Goal: Transaction & Acquisition: Purchase product/service

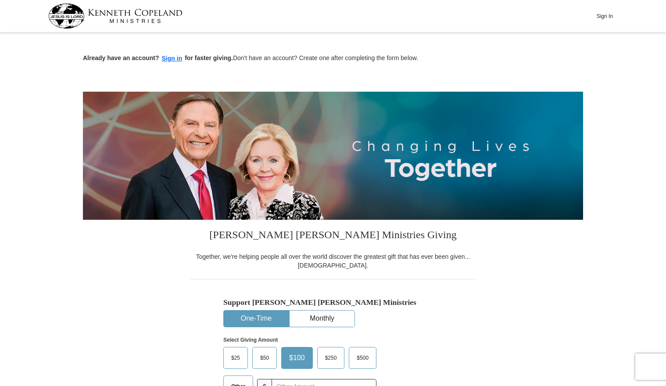
scroll to position [132, 0]
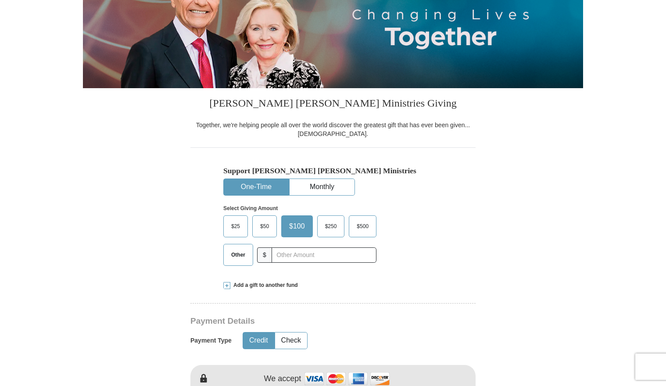
click at [251, 185] on button "One-Time" at bounding box center [256, 187] width 65 height 16
click at [284, 257] on input "text" at bounding box center [323, 254] width 97 height 15
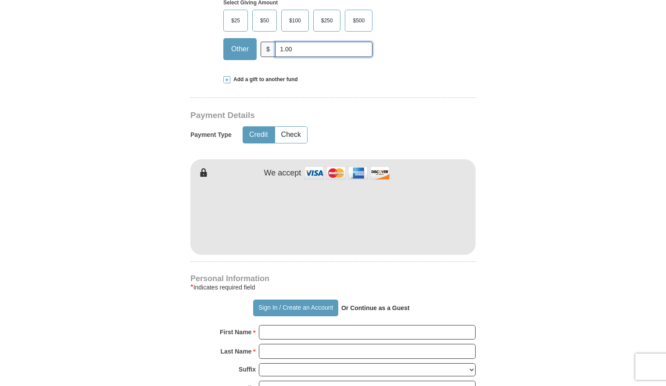
scroll to position [351, 0]
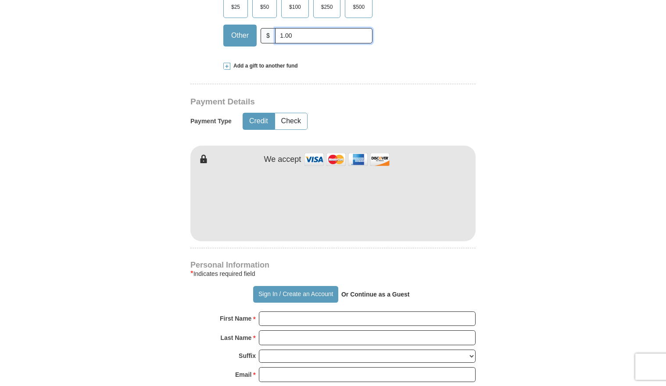
type input "1.00"
click at [259, 118] on button "Credit" at bounding box center [258, 121] width 31 height 16
click at [126, 286] on form "Already have an account? Sign in for faster giving. Don't have an account? Crea…" at bounding box center [333, 222] width 500 height 1076
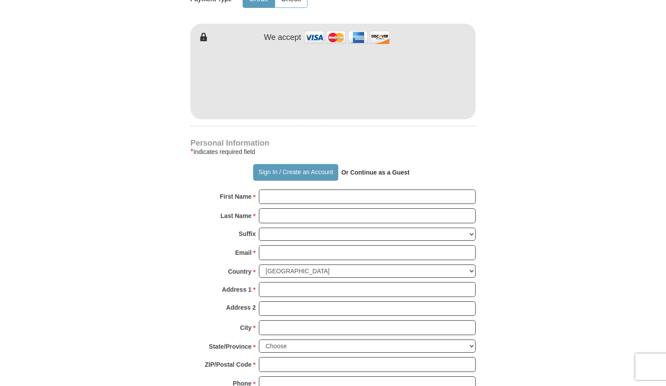
scroll to position [482, 0]
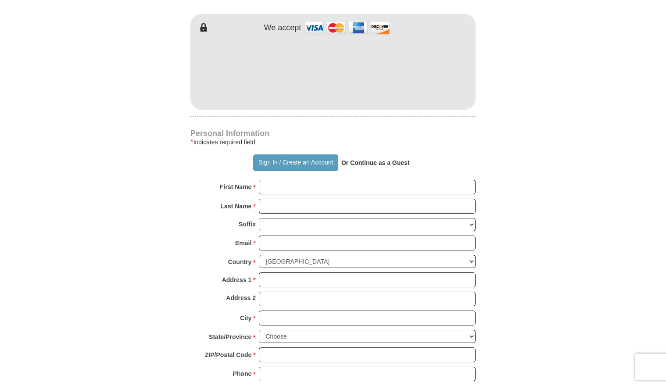
click at [370, 162] on strong "Or Continue as a Guest" at bounding box center [375, 162] width 68 height 7
click at [265, 188] on input "First Name *" at bounding box center [367, 187] width 217 height 15
type input "[PERSON_NAME]"
type input "Ford"
type input "[EMAIL_ADDRESS][DOMAIN_NAME]"
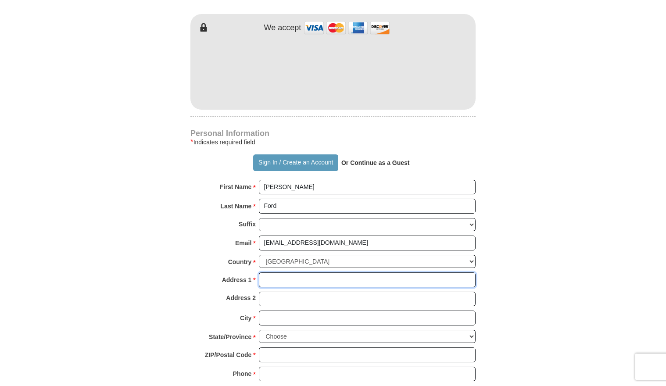
type input "[STREET_ADDRESS]"
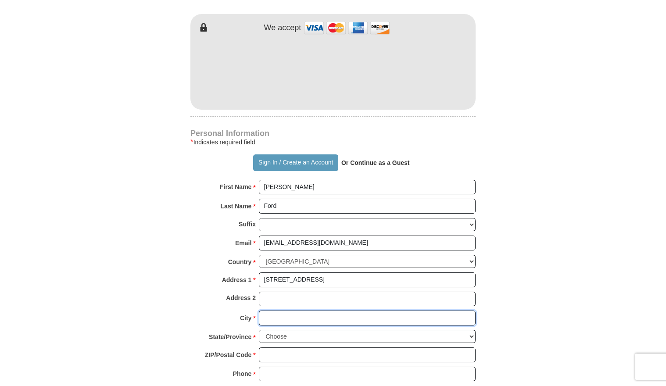
type input "[GEOGRAPHIC_DATA]"
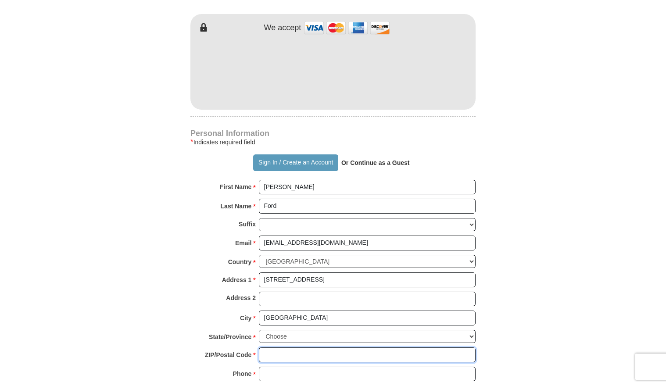
type input "62702"
type input "2178911708"
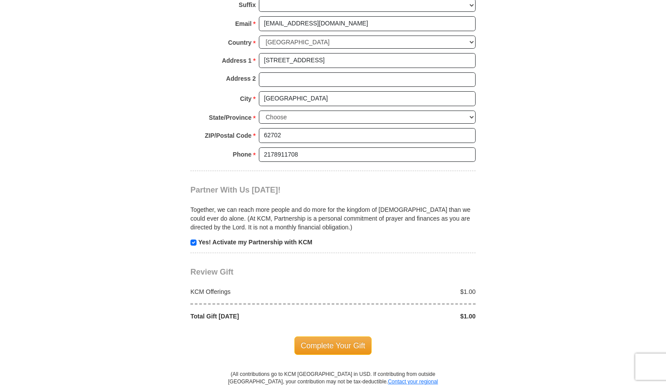
scroll to position [877, 0]
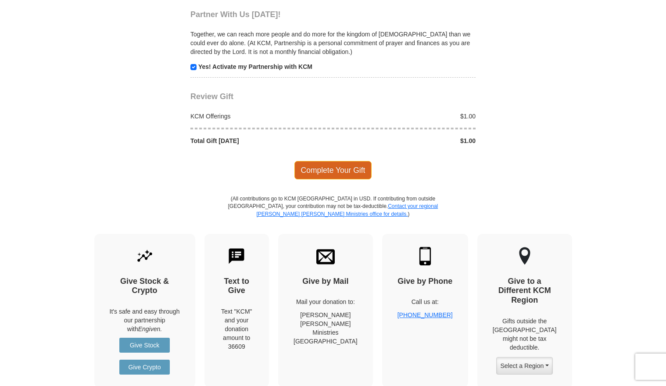
click at [335, 169] on span "Complete Your Gift" at bounding box center [333, 170] width 78 height 18
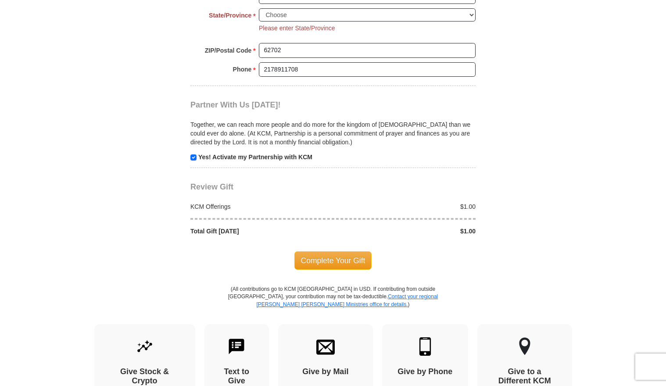
scroll to position [672, 0]
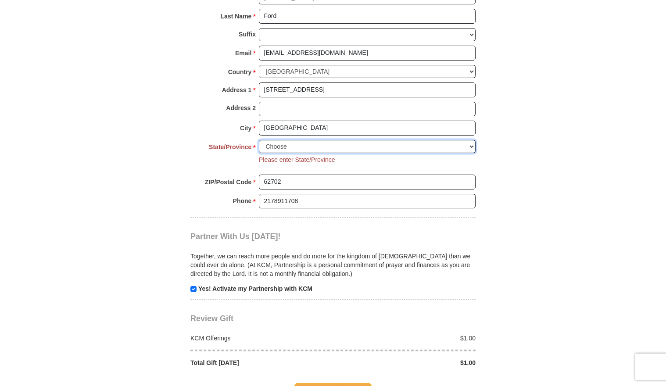
click at [471, 146] on select "Choose [US_STATE] [US_STATE] [US_STATE] [US_STATE] [US_STATE] Armed Forces Amer…" at bounding box center [367, 147] width 217 height 14
select select "IL"
click at [259, 140] on select "Choose [US_STATE] [US_STATE] [US_STATE] [US_STATE] [US_STATE] Armed Forces Amer…" at bounding box center [367, 147] width 217 height 14
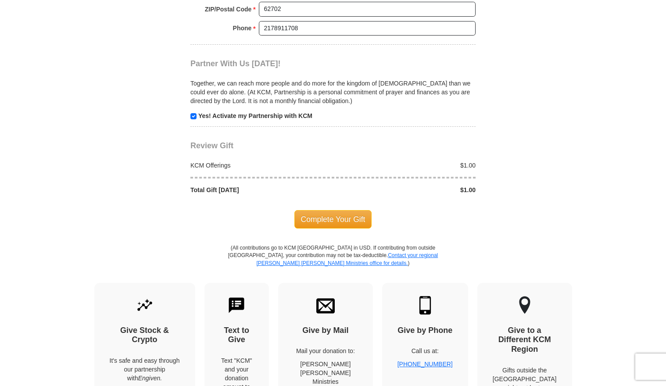
scroll to position [848, 0]
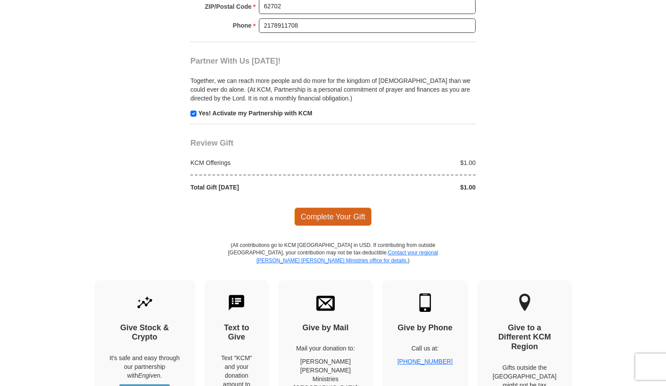
click at [331, 216] on span "Complete Your Gift" at bounding box center [333, 216] width 78 height 18
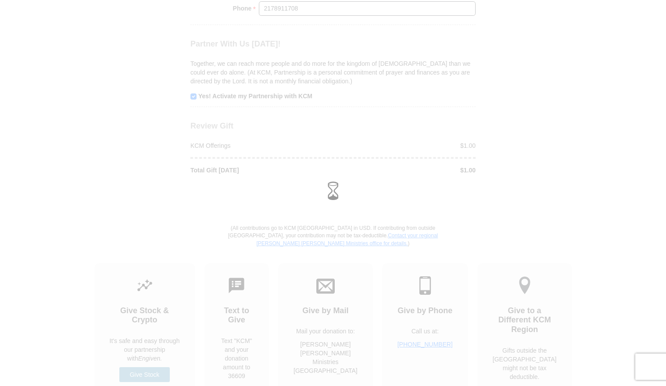
scroll to position [831, 0]
